Goal: Information Seeking & Learning: Learn about a topic

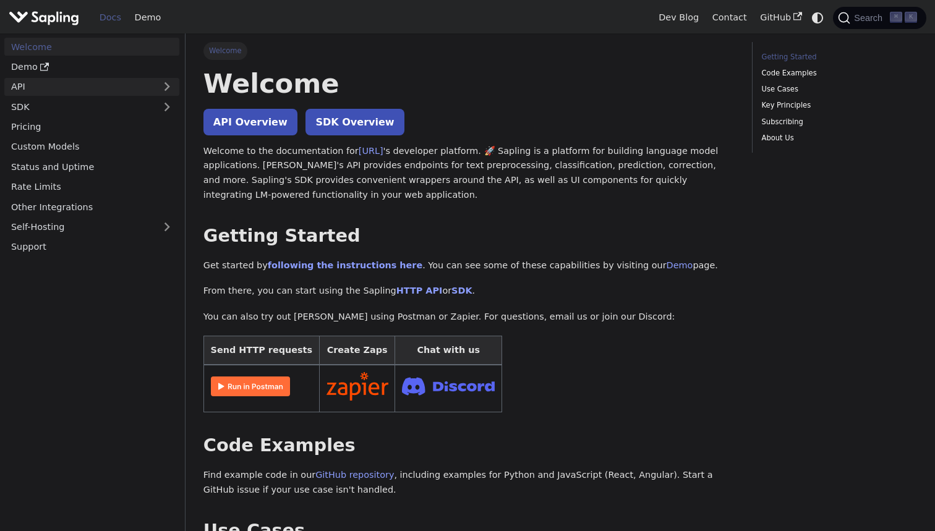
click at [113, 85] on link "API" at bounding box center [79, 87] width 150 height 18
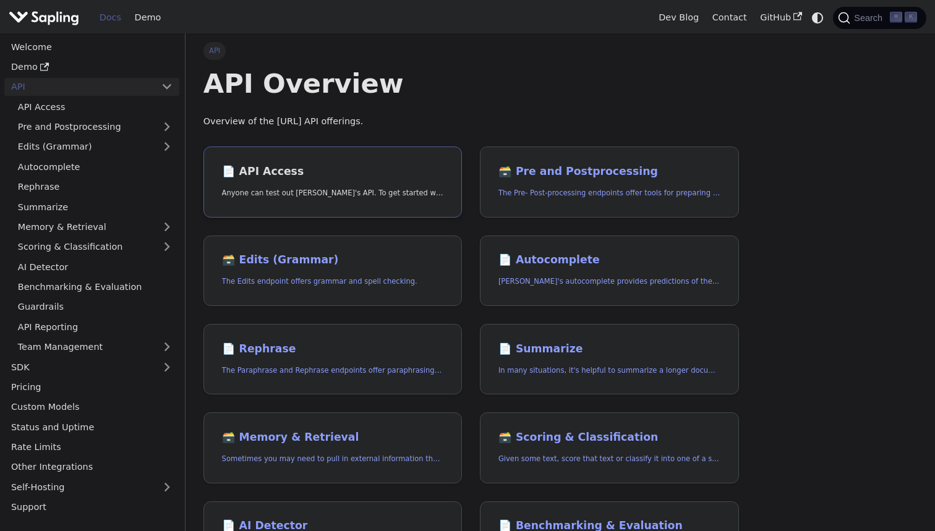
click at [335, 173] on h2 "📄️ API Access" at bounding box center [333, 172] width 222 height 14
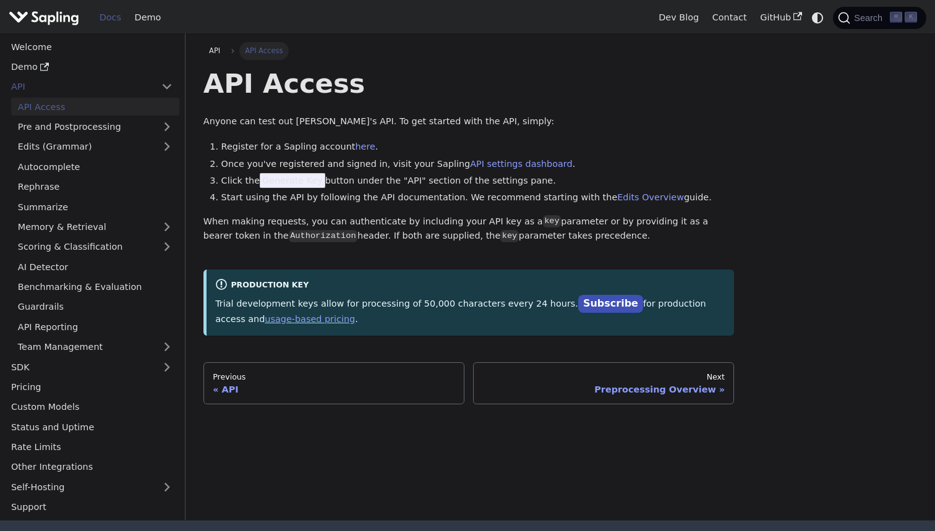
click at [291, 181] on span "Generate Key" at bounding box center [293, 180] width 66 height 15
click at [307, 181] on span "Generate Key" at bounding box center [293, 180] width 66 height 15
click at [136, 24] on link "Demo" at bounding box center [148, 17] width 40 height 19
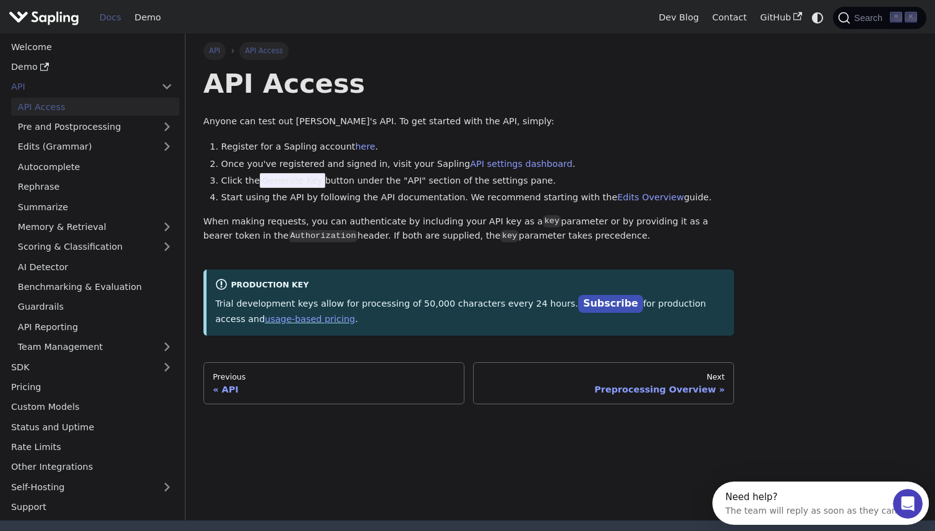
click at [225, 52] on link "API" at bounding box center [215, 50] width 23 height 17
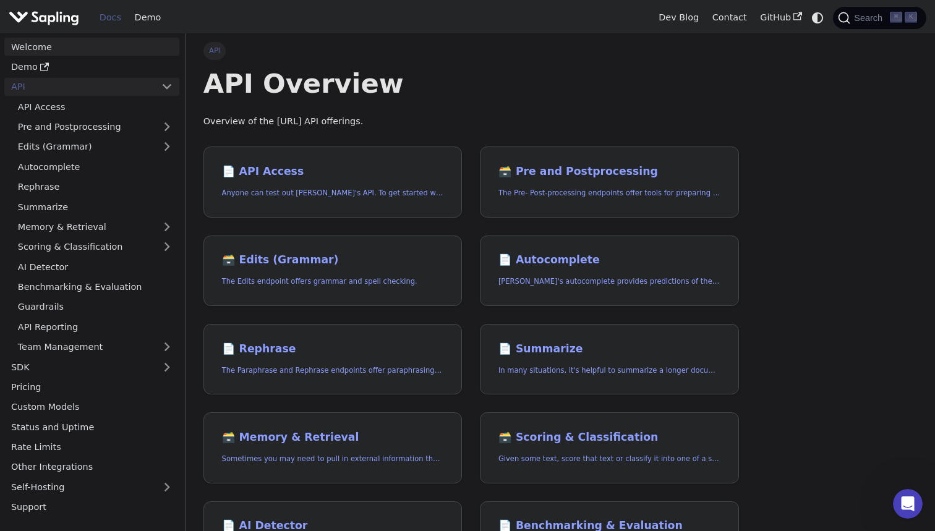
click at [88, 51] on link "Welcome" at bounding box center [91, 47] width 175 height 18
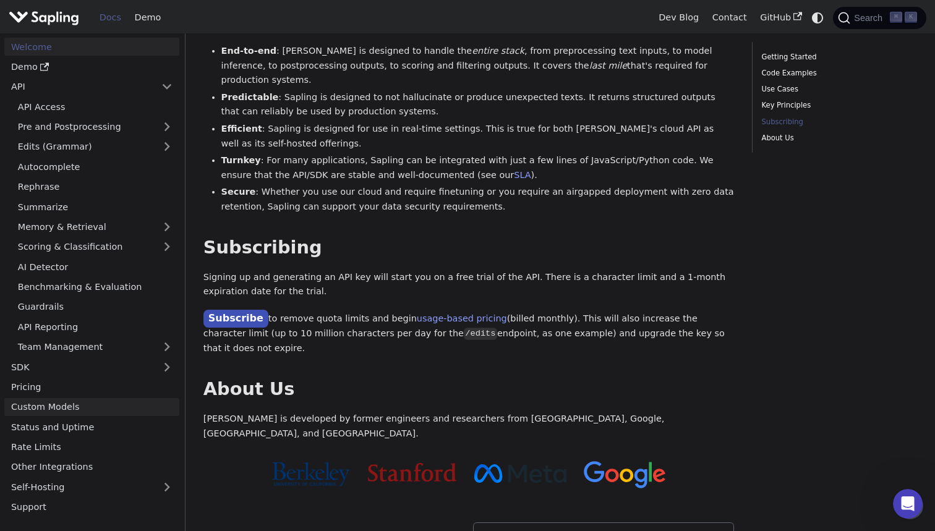
scroll to position [825, 0]
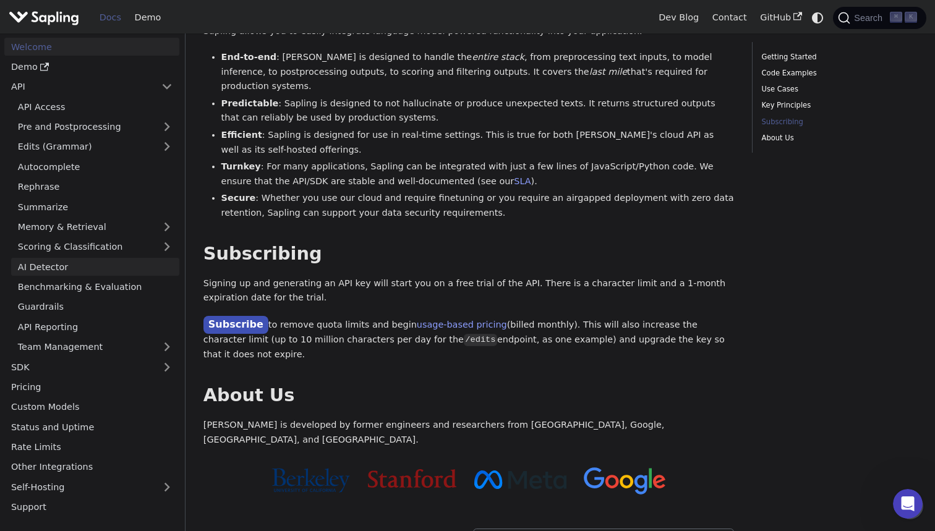
click at [105, 258] on link "AI Detector" at bounding box center [95, 267] width 168 height 18
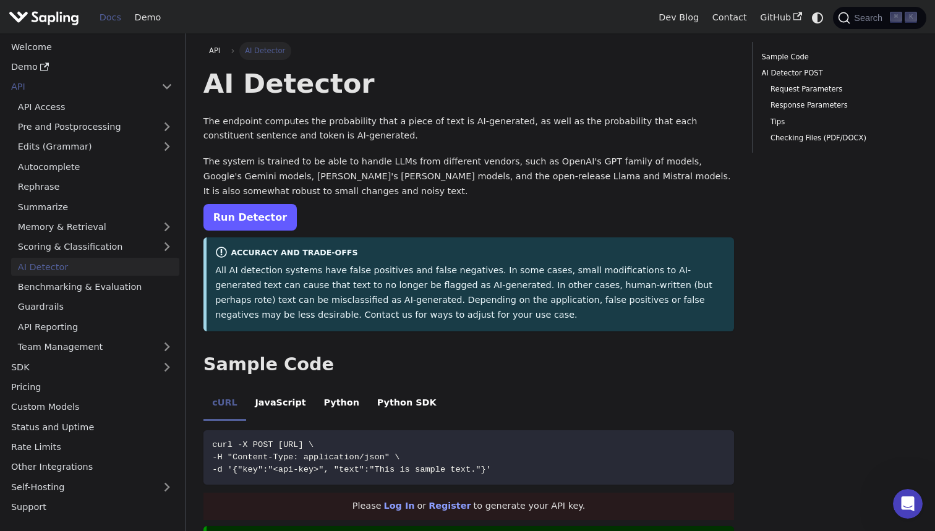
click at [252, 217] on link "Run Detector" at bounding box center [250, 217] width 93 height 27
click at [109, 58] on link "Demo" at bounding box center [91, 67] width 175 height 18
click at [64, 46] on link "Welcome" at bounding box center [91, 47] width 175 height 18
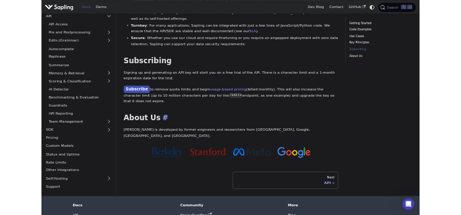
scroll to position [929, 0]
